Goal: Information Seeking & Learning: Learn about a topic

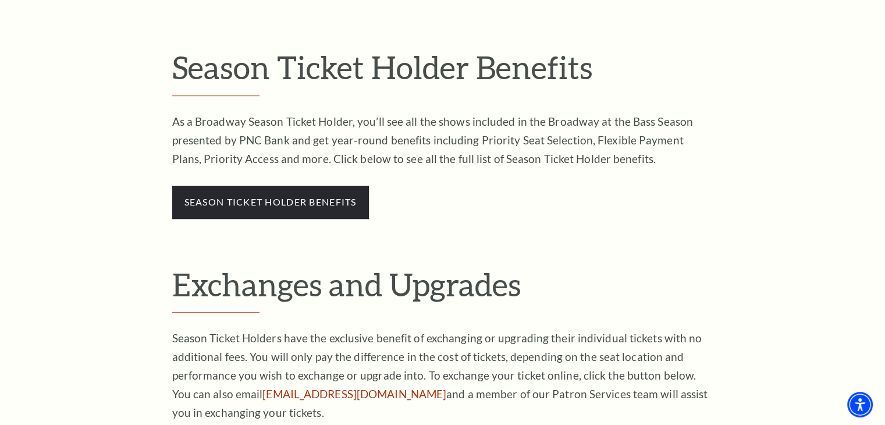
scroll to position [668, 0]
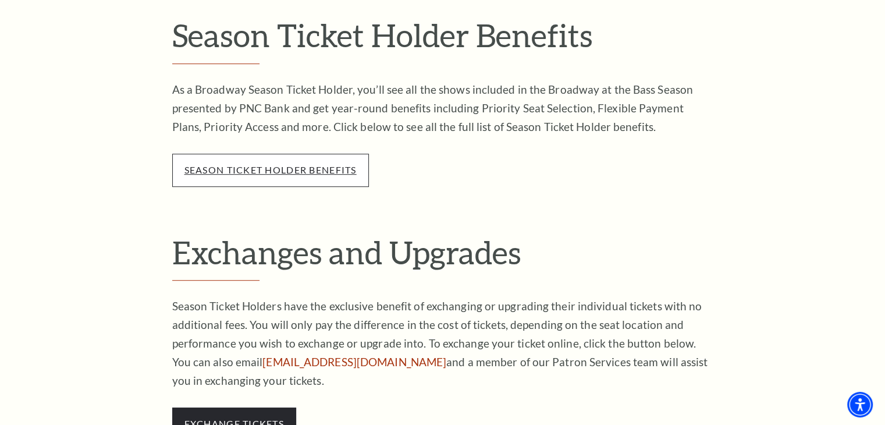
click at [316, 166] on link "season ticket holder benefits" at bounding box center [270, 169] width 172 height 11
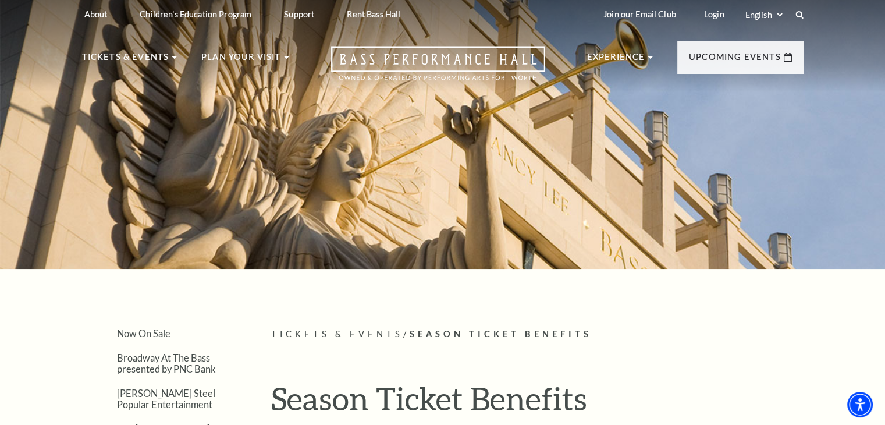
drag, startPoint x: 893, startPoint y: 69, endPoint x: 893, endPoint y: -51, distance: 119.3
click at [884, 0] on html "Skip to main content Enable accessibility for low vision Open the accessibility…" at bounding box center [442, 212] width 885 height 425
